Goal: Task Accomplishment & Management: Use online tool/utility

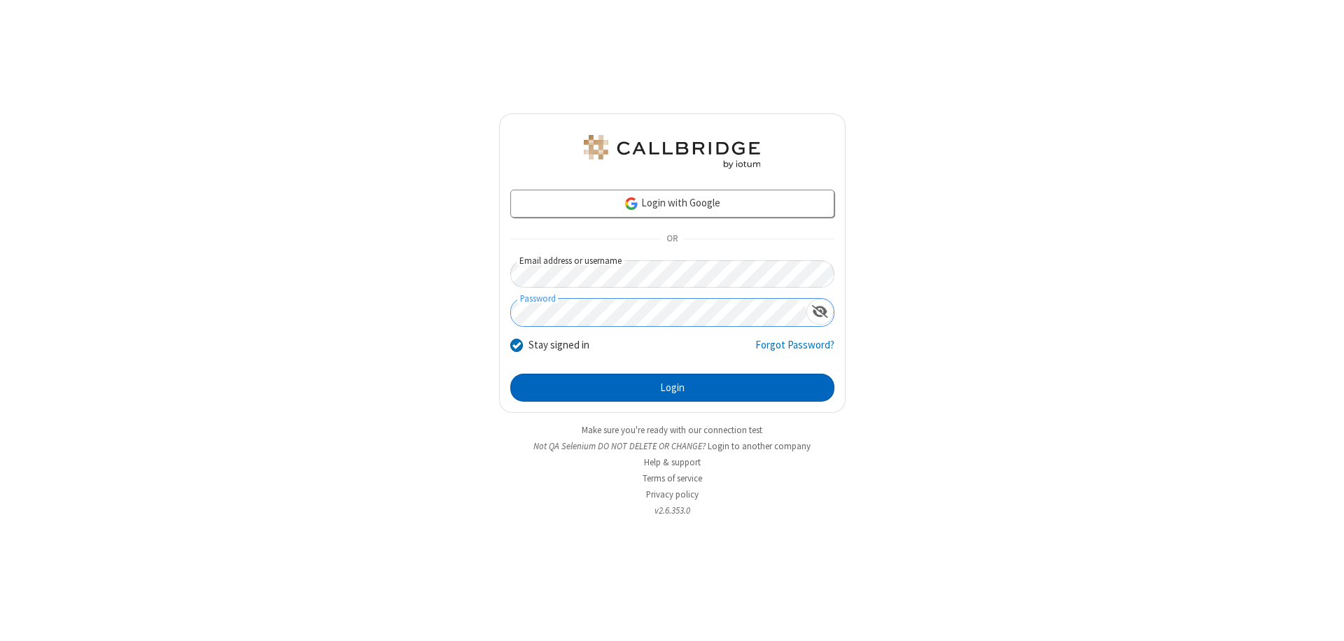
click at [672, 388] on button "Login" at bounding box center [672, 388] width 324 height 28
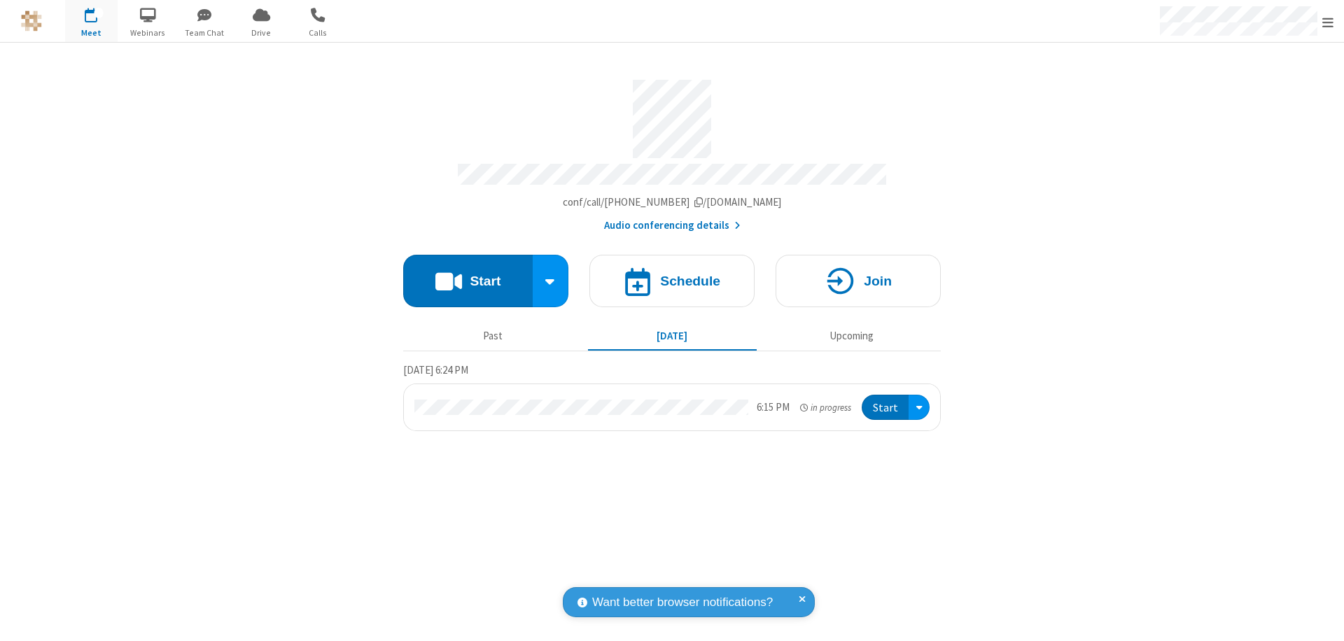
click at [468, 274] on button "Start" at bounding box center [468, 281] width 130 height 53
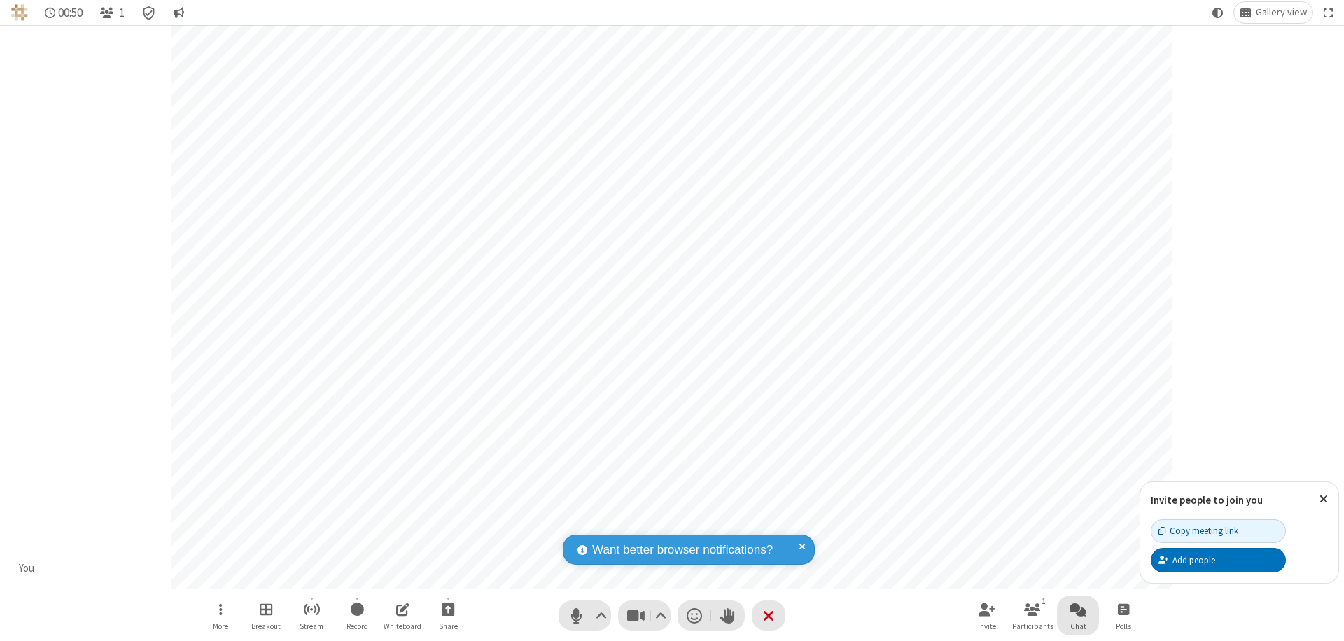
click at [1078, 609] on span "Open chat" at bounding box center [1078, 610] width 17 height 18
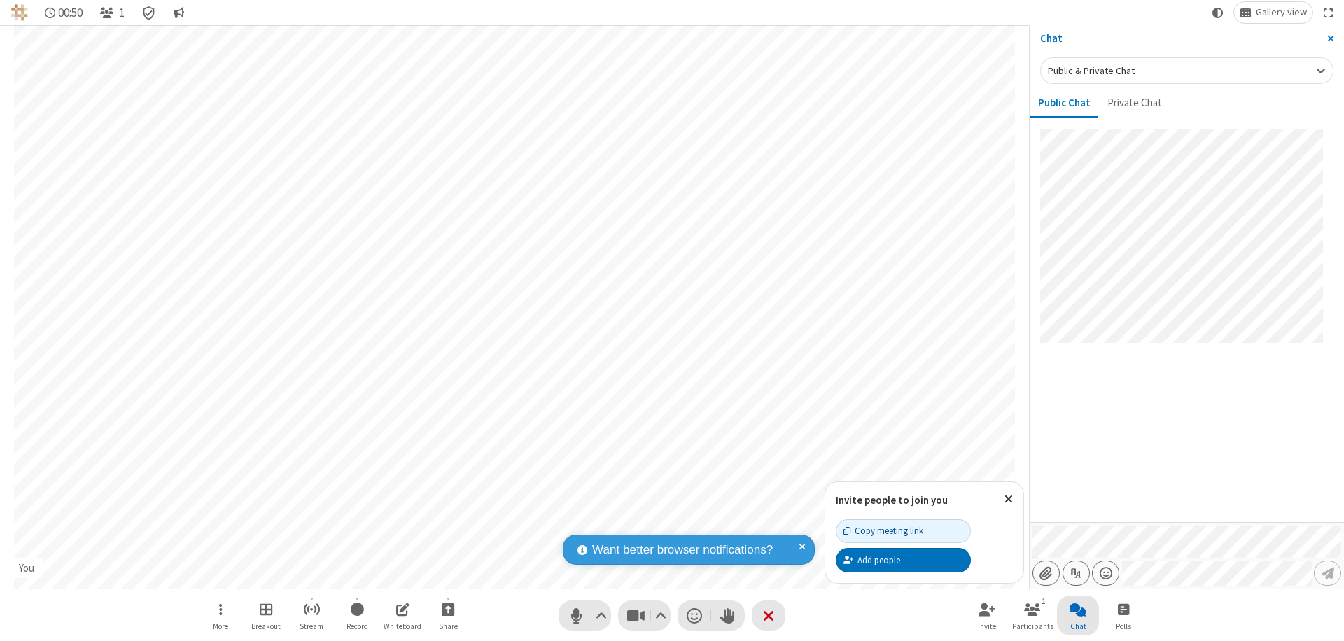
type input "C:\fakepath\doc_test.docx"
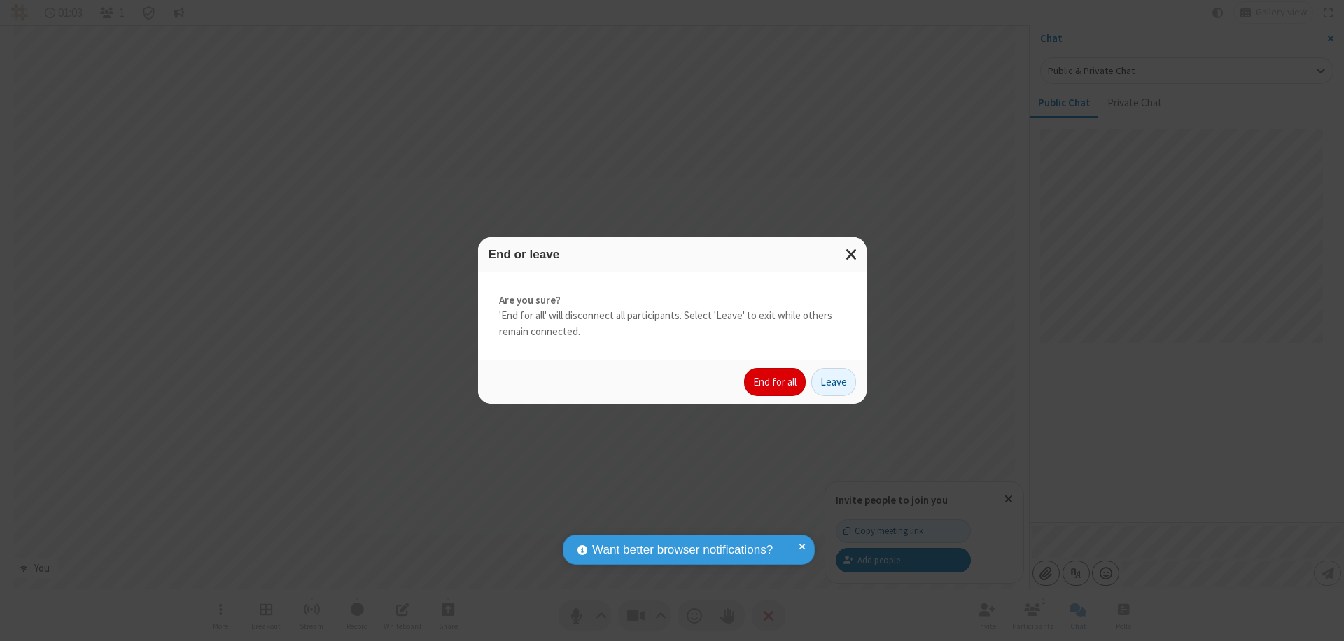
click at [776, 382] on button "End for all" at bounding box center [775, 382] width 62 height 28
